Goal: Transaction & Acquisition: Purchase product/service

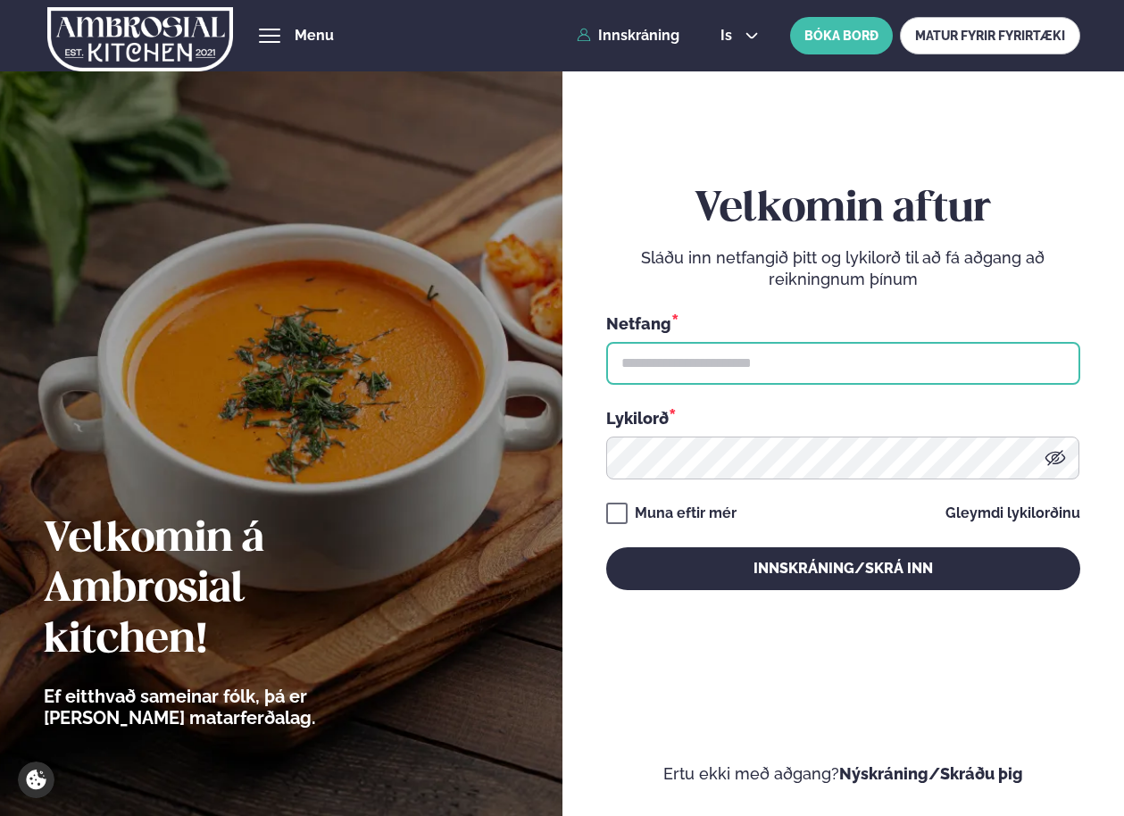
type input "**********"
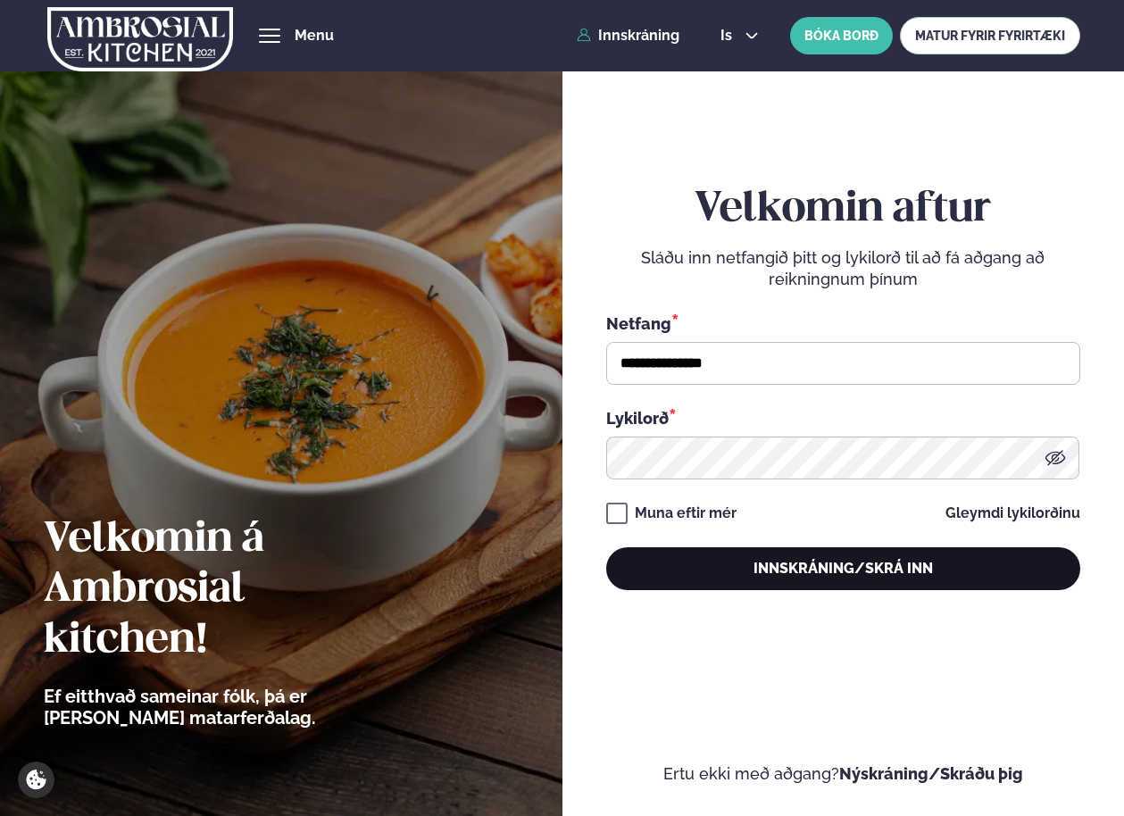
click at [708, 589] on button "Innskráning/Skrá inn" at bounding box center [843, 568] width 474 height 43
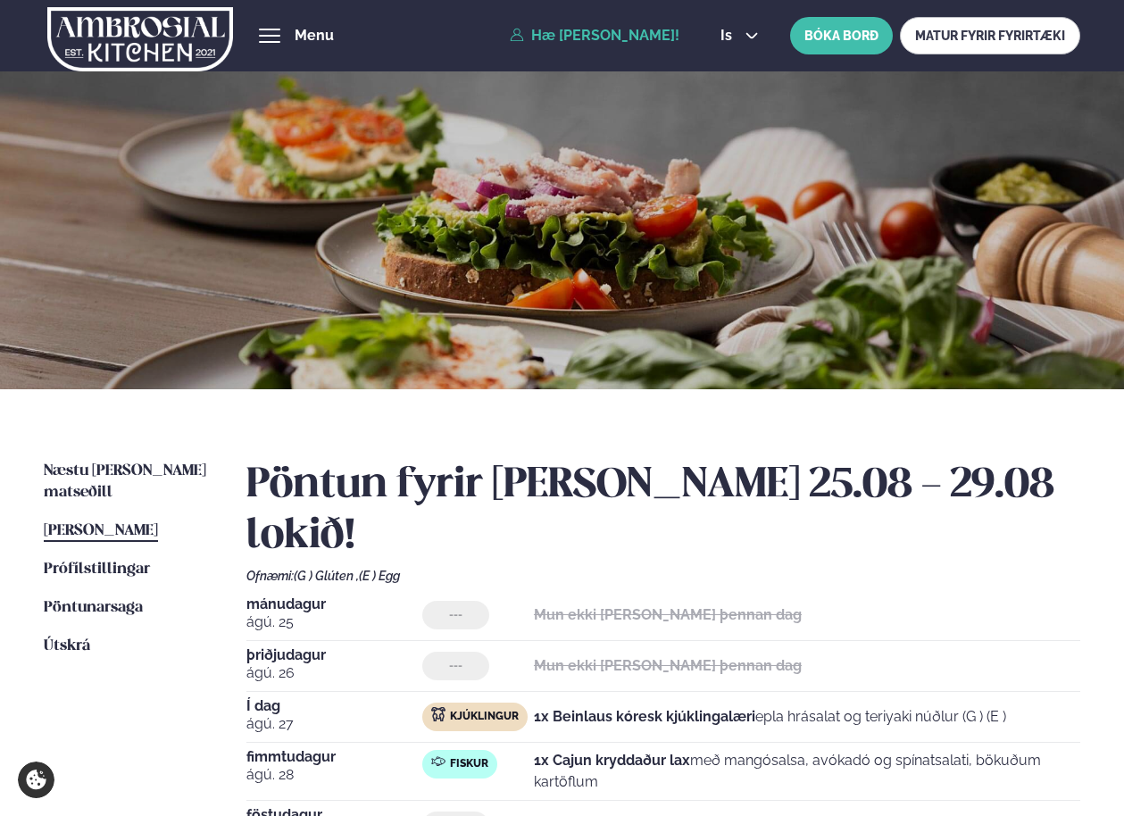
click at [120, 523] on span "[PERSON_NAME]" at bounding box center [101, 530] width 114 height 15
click at [102, 469] on span "Næstu [PERSON_NAME] matseðill" at bounding box center [125, 481] width 162 height 37
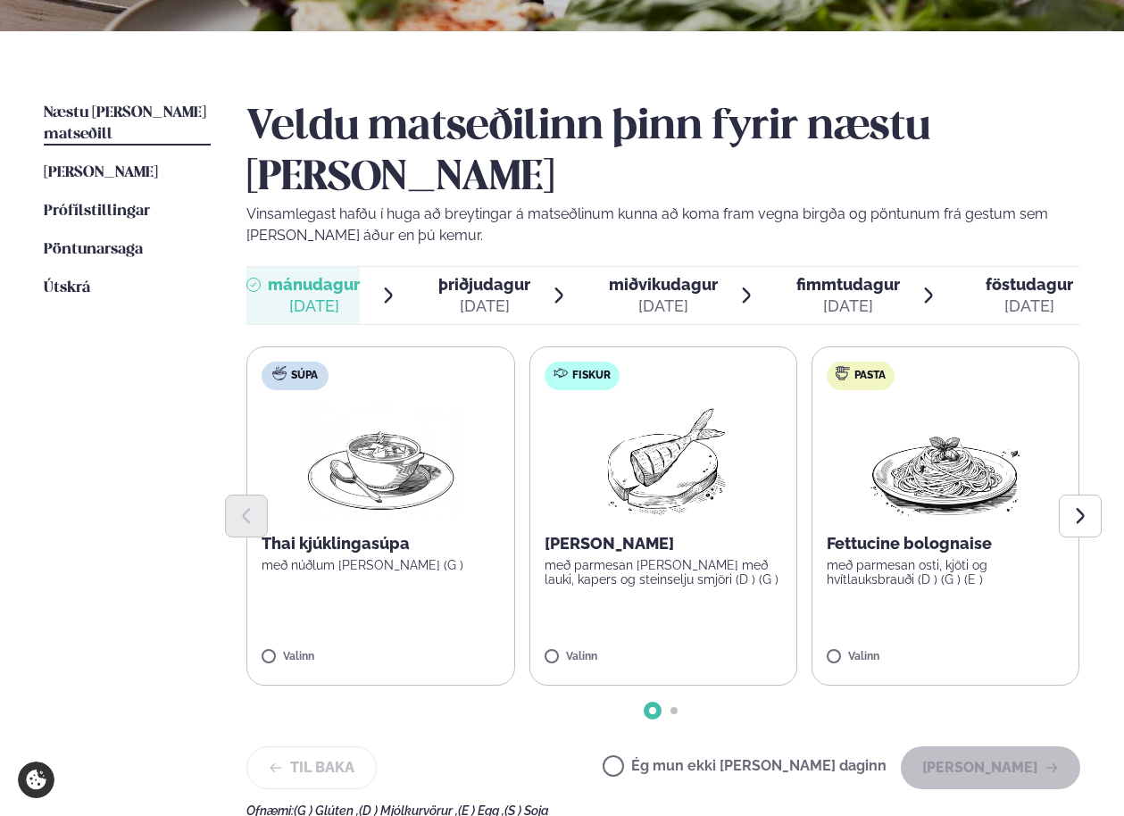
scroll to position [357, 0]
click at [715, 760] on label "Ég mun ekki [PERSON_NAME] daginn" at bounding box center [744, 769] width 284 height 19
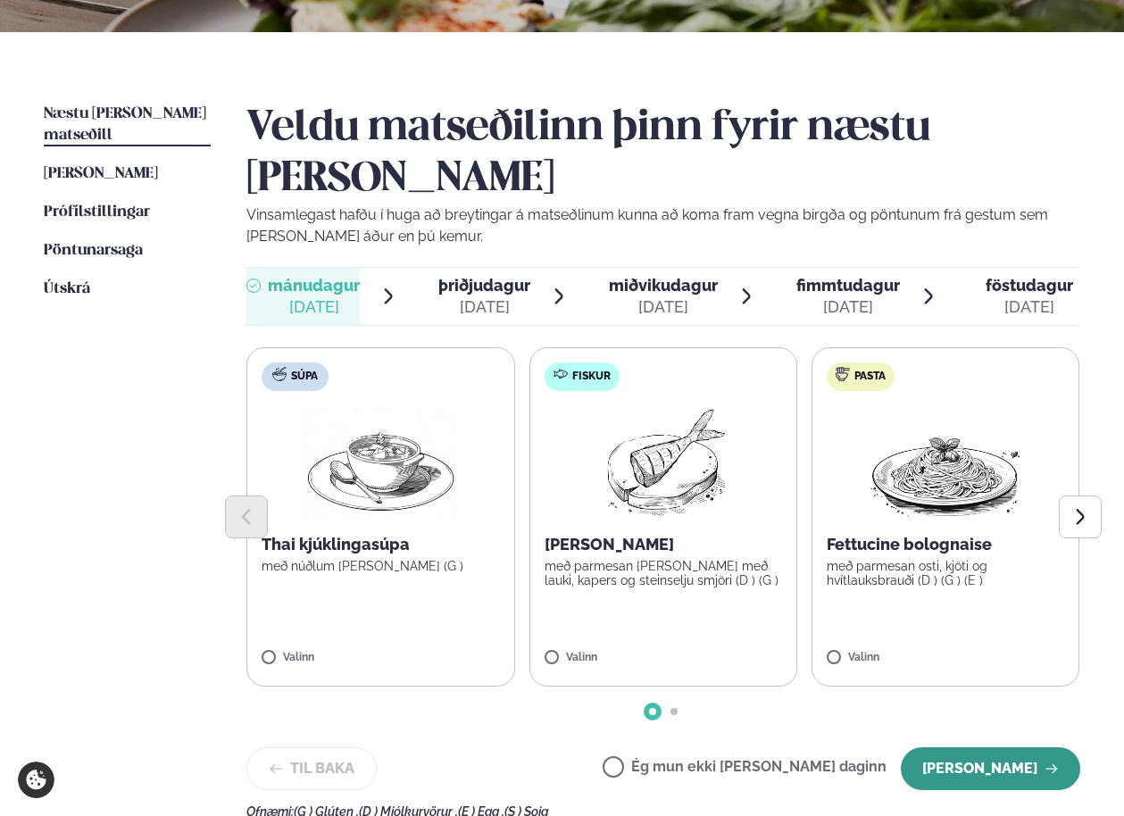
click at [996, 747] on button "[PERSON_NAME]" at bounding box center [990, 768] width 179 height 43
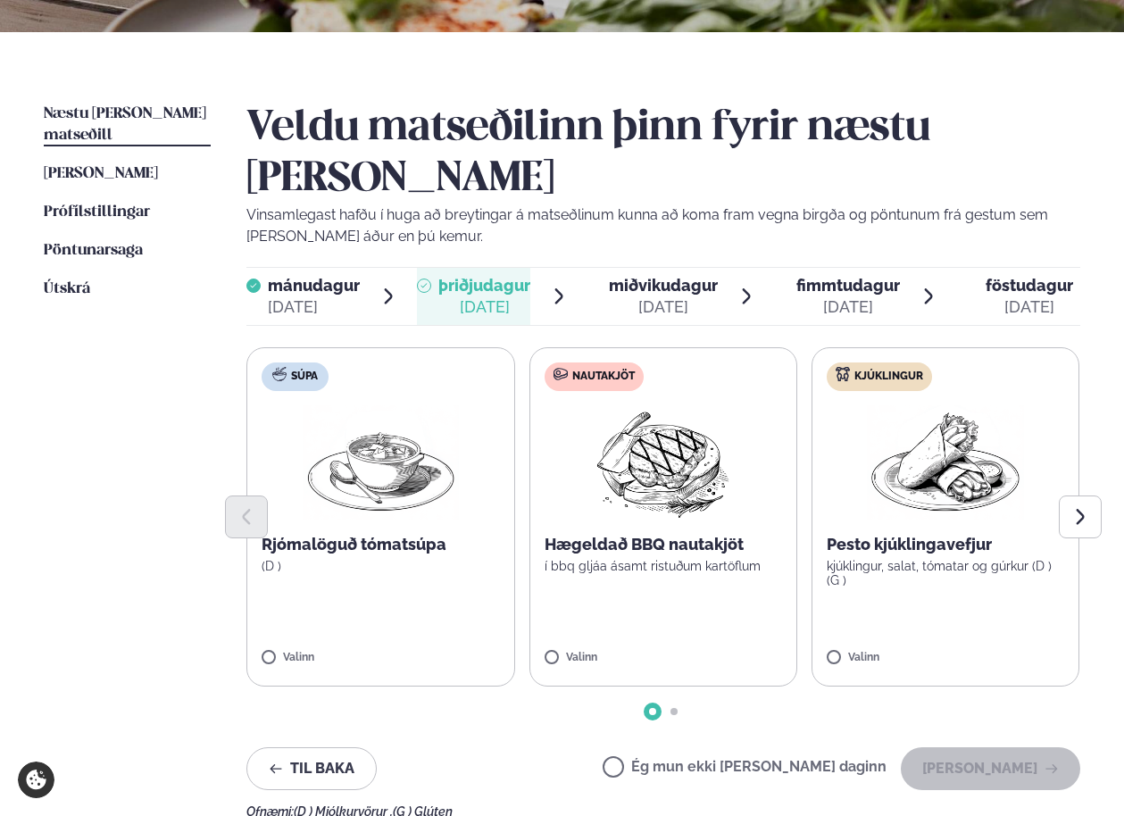
click at [766, 760] on label "Ég mun ekki [PERSON_NAME] daginn" at bounding box center [744, 769] width 284 height 19
click at [994, 747] on button "[PERSON_NAME]" at bounding box center [990, 768] width 179 height 43
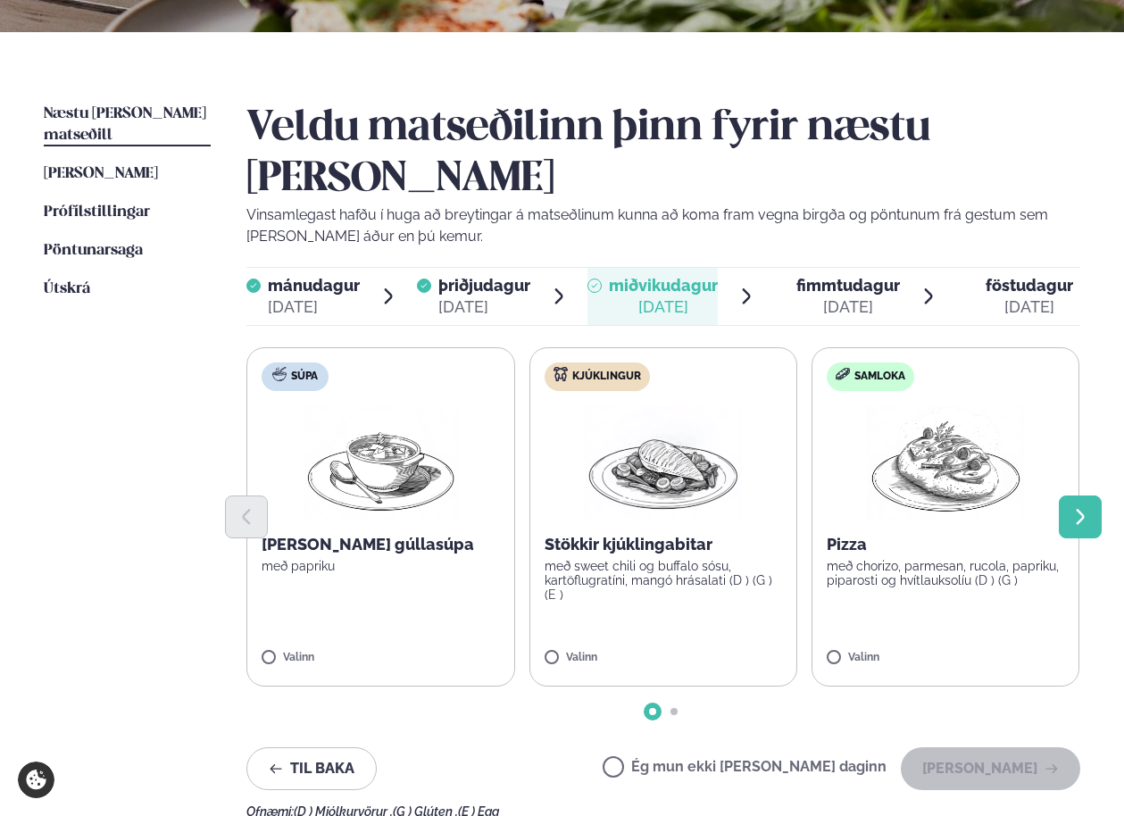
click at [1070, 507] on icon "Next slide" at bounding box center [1080, 517] width 20 height 20
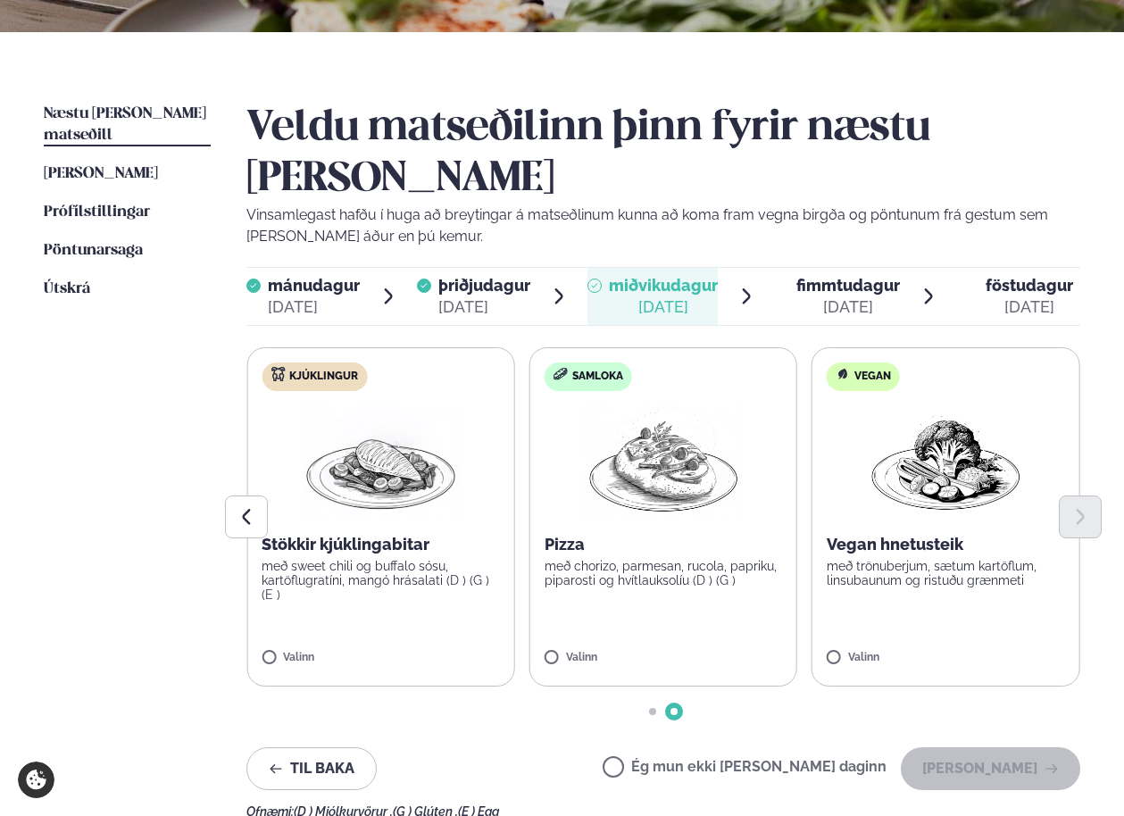
click at [345, 495] on div at bounding box center [663, 516] width 834 height 43
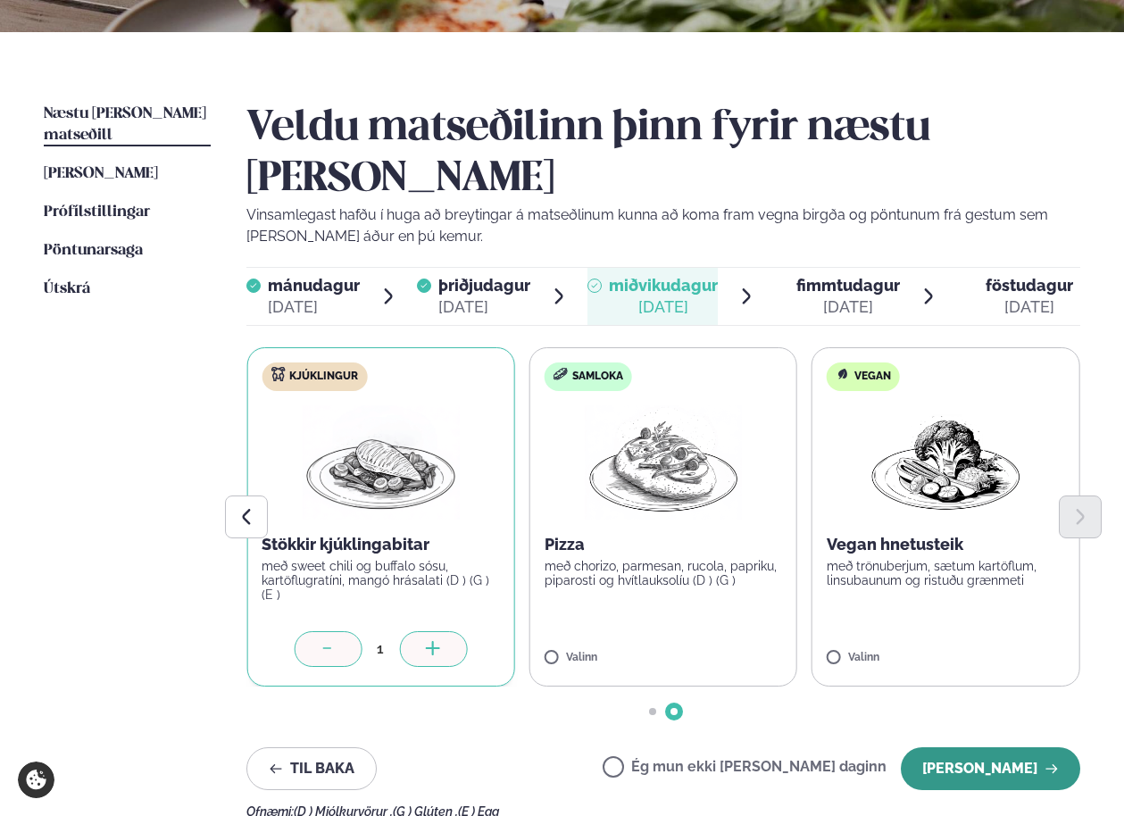
click at [962, 747] on button "[PERSON_NAME]" at bounding box center [990, 768] width 179 height 43
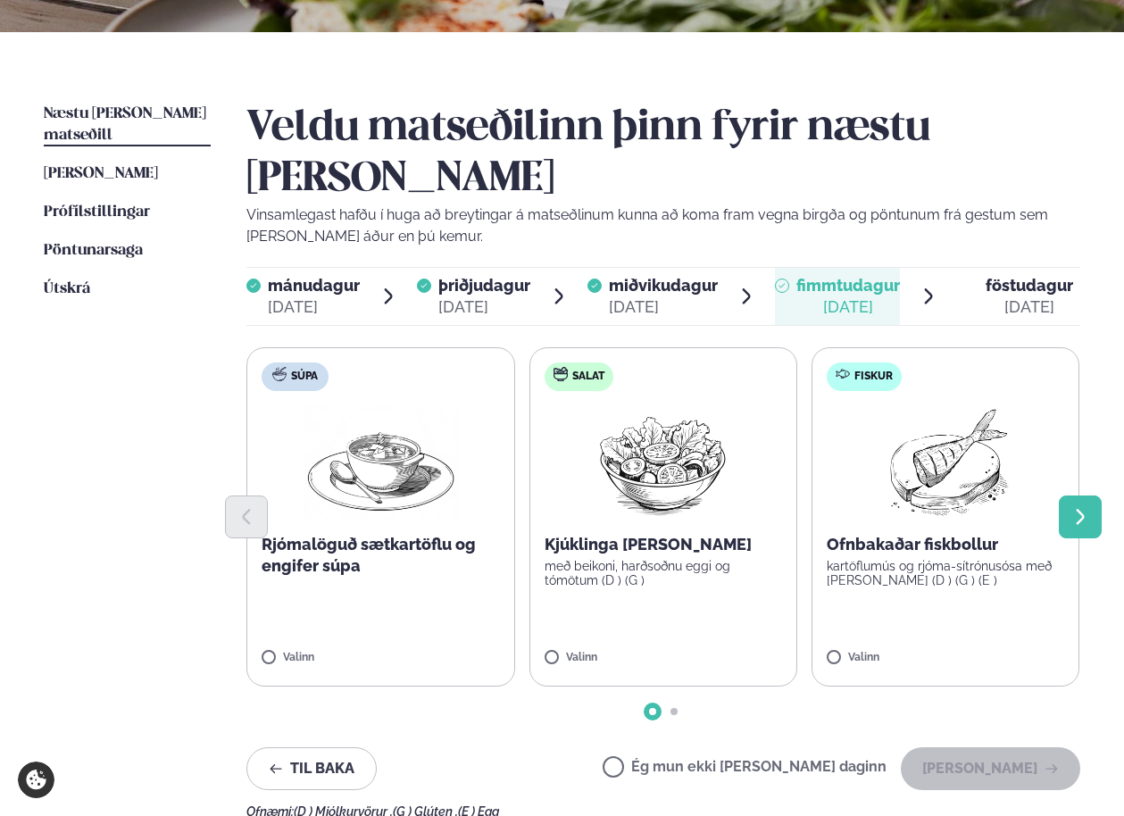
click at [1081, 507] on icon "Next slide" at bounding box center [1080, 517] width 20 height 20
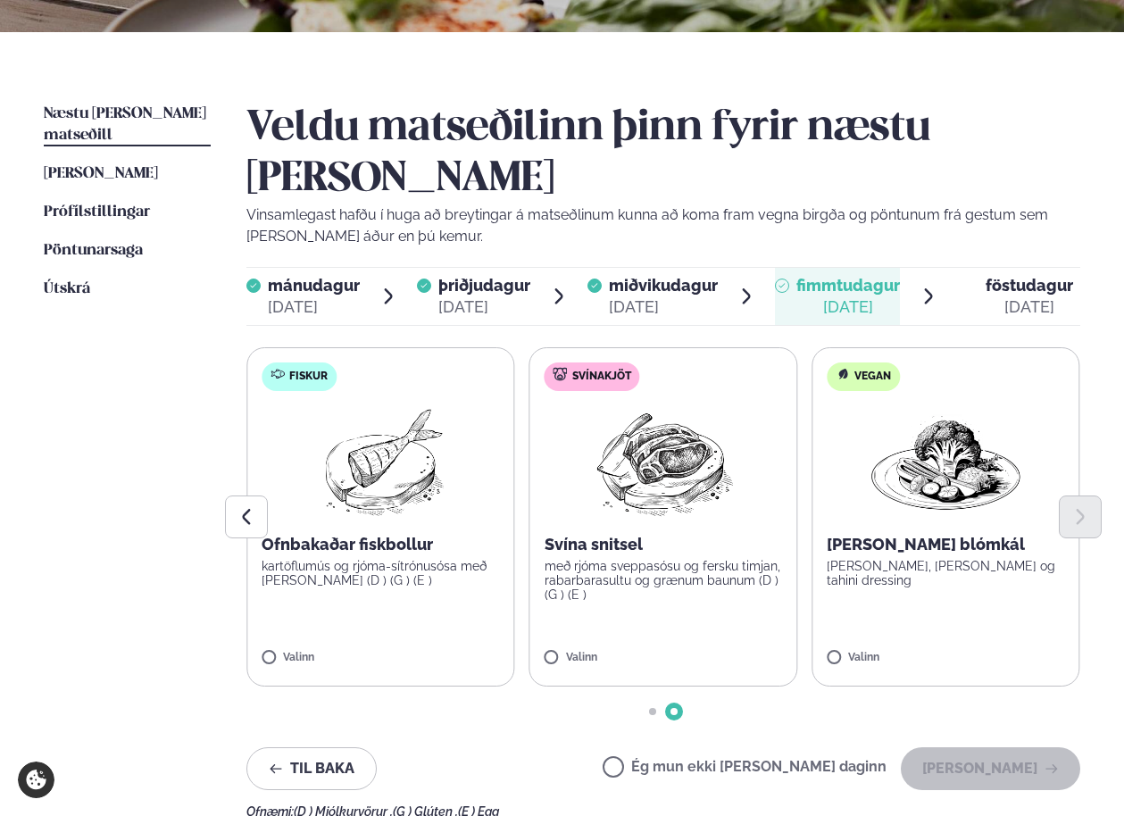
click at [714, 559] on p "með rjóma sveppasósu og fersku timjan, rabarbarasultu og grænum baunum (D ) (G …" at bounding box center [662, 580] width 237 height 43
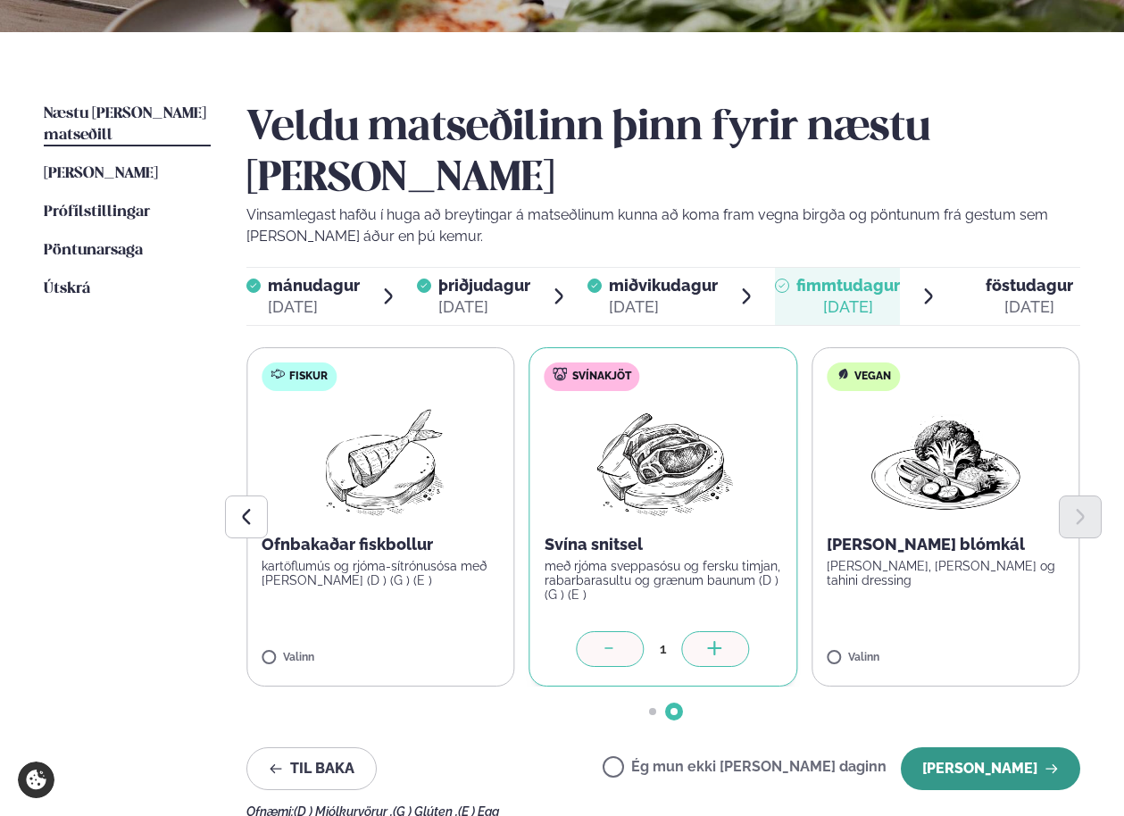
click at [980, 747] on button "[PERSON_NAME]" at bounding box center [990, 768] width 179 height 43
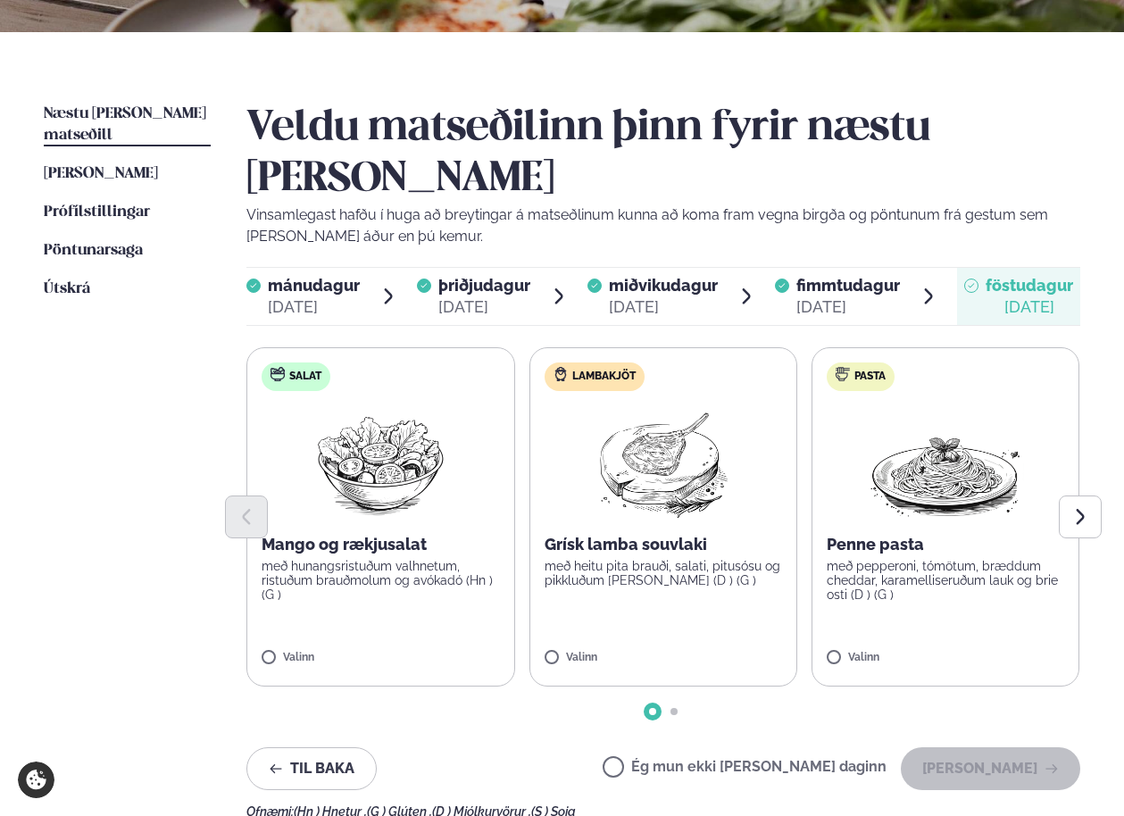
click at [797, 760] on label "Ég mun ekki [PERSON_NAME] daginn" at bounding box center [744, 769] width 284 height 19
click at [1035, 747] on button "[PERSON_NAME]" at bounding box center [990, 768] width 179 height 43
